Goal: Find contact information: Find contact information

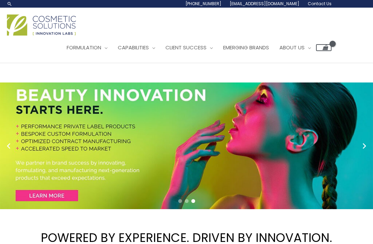
click at [101, 50] on span "Formulation" at bounding box center [84, 47] width 35 height 7
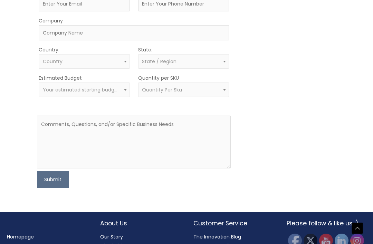
scroll to position [279, 0]
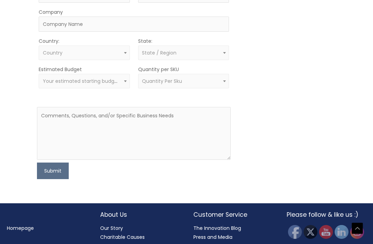
click at [123, 215] on h2 "About Us" at bounding box center [139, 214] width 79 height 9
click at [114, 215] on h2 "About Us" at bounding box center [139, 214] width 79 height 9
click at [116, 227] on link "Our Story" at bounding box center [111, 228] width 23 height 7
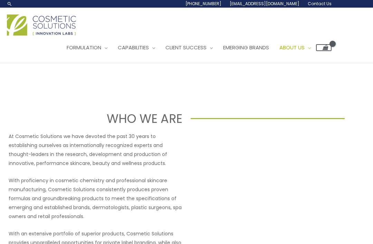
click at [325, 6] on span "Contact Us" at bounding box center [320, 4] width 24 height 6
